Goal: Find specific fact: Find specific fact

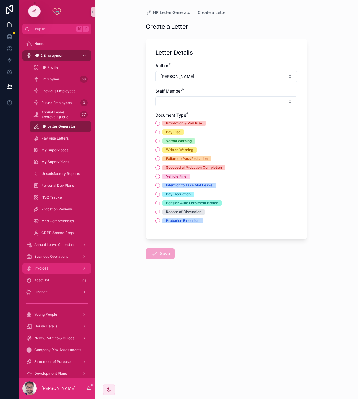
click at [55, 268] on div "Invoices" at bounding box center [56, 268] width 61 height 9
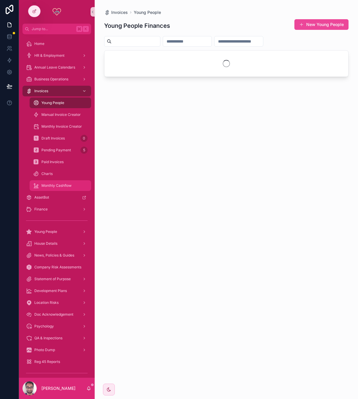
click at [58, 186] on span "Monthly Cashflow" at bounding box center [56, 185] width 30 height 5
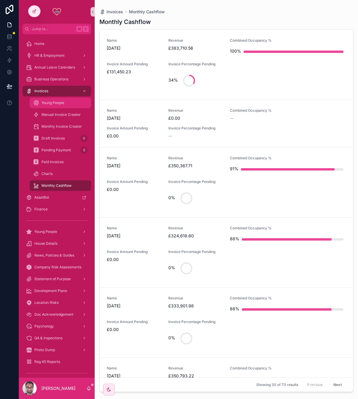
click at [56, 105] on span "Young People" at bounding box center [52, 102] width 23 height 5
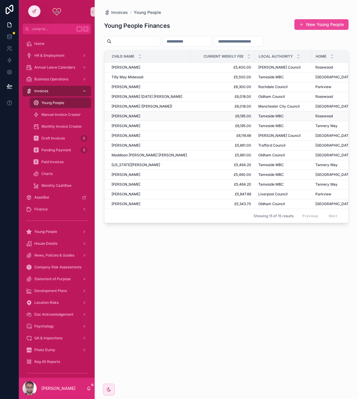
click at [171, 117] on div "[PERSON_NAME] [PERSON_NAME]" at bounding box center [148, 116] width 75 height 5
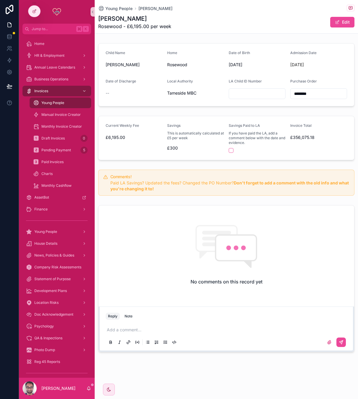
click at [119, 139] on span "£6,195.00" at bounding box center [134, 137] width 57 height 6
copy span "6,195.00"
click at [119, 139] on span "£6,195.00" at bounding box center [134, 137] width 57 height 6
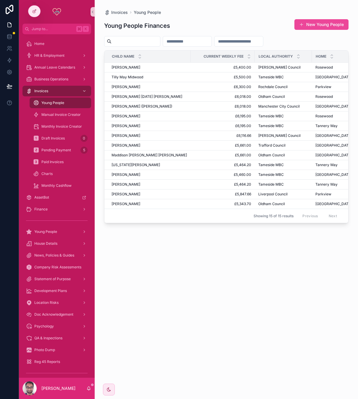
click at [198, 261] on div "Young People Finances New Young People Child Name Current Weekly Fee Local Auth…" at bounding box center [226, 203] width 244 height 377
